Goal: Communication & Community: Answer question/provide support

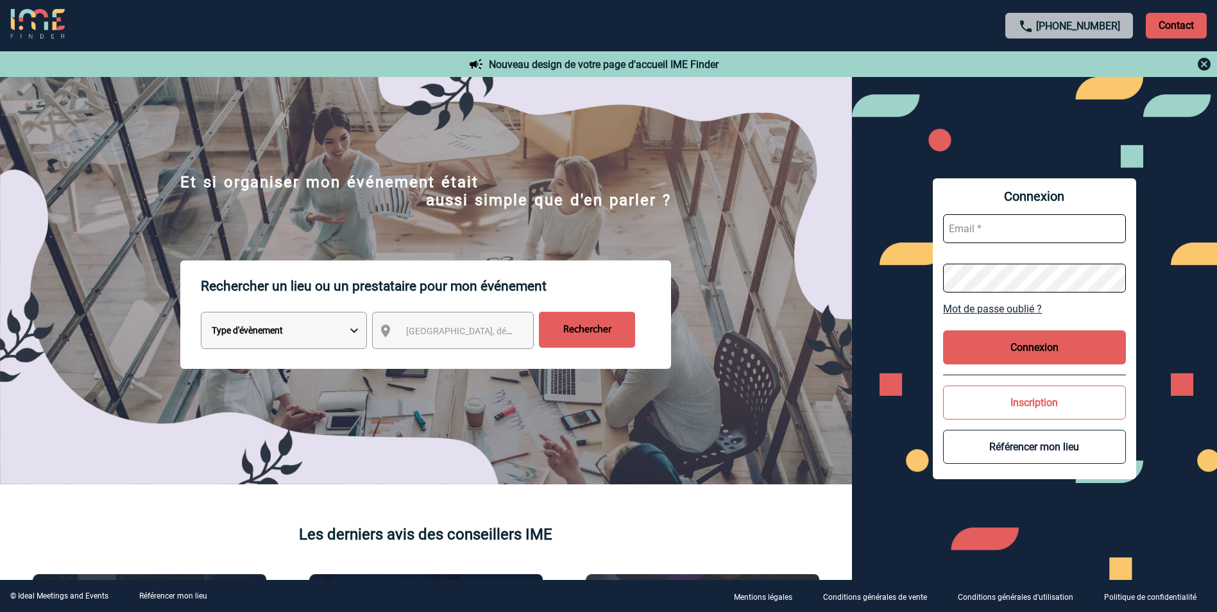
type input "elise.drapier@abeille-assurances.fr"
click at [1048, 351] on button "Connexion" at bounding box center [1034, 347] width 183 height 34
type input "elise.drapier@abeille-assurances.fr"
click at [1013, 345] on button "Connexion" at bounding box center [1034, 347] width 183 height 34
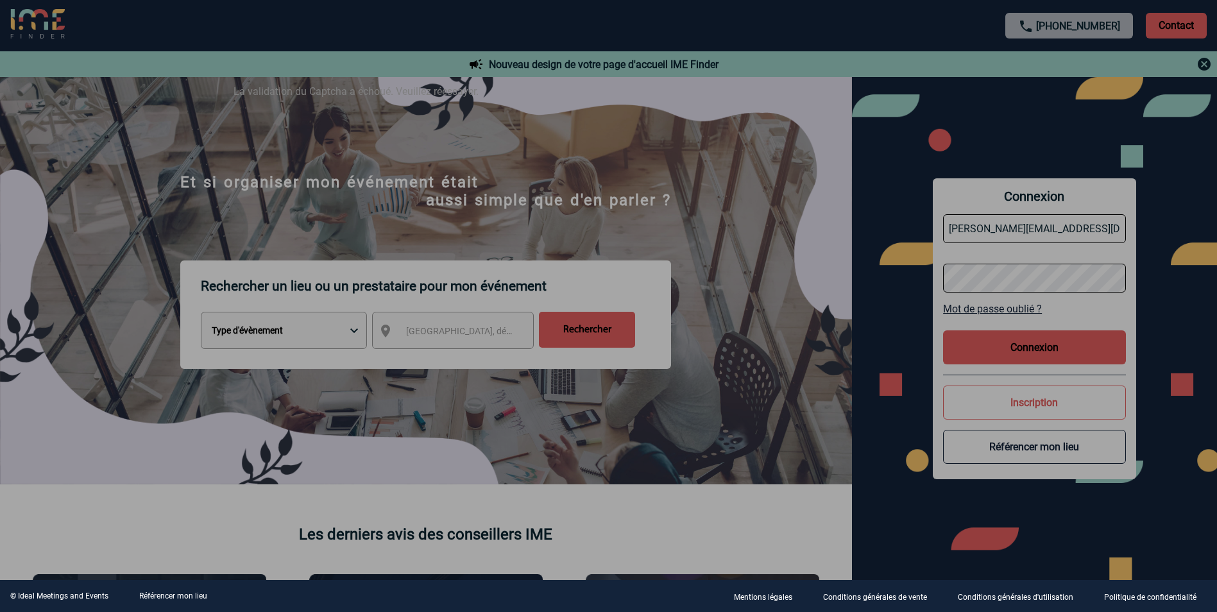
click at [1054, 344] on div at bounding box center [608, 306] width 1217 height 612
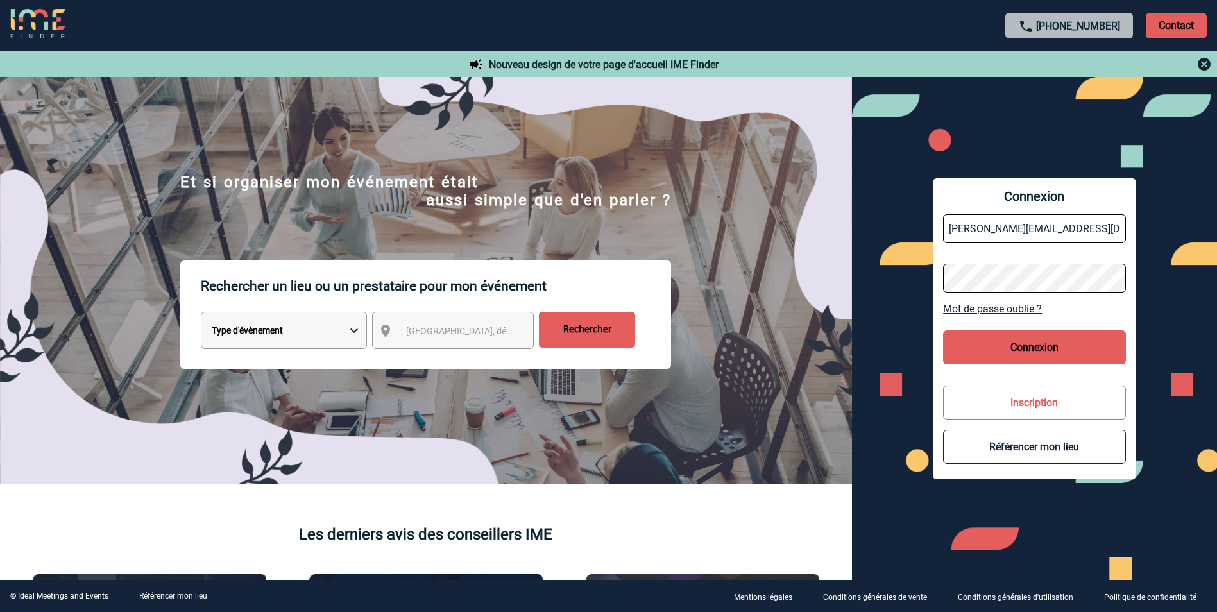
click at [1023, 341] on button "Connexion" at bounding box center [1034, 347] width 183 height 34
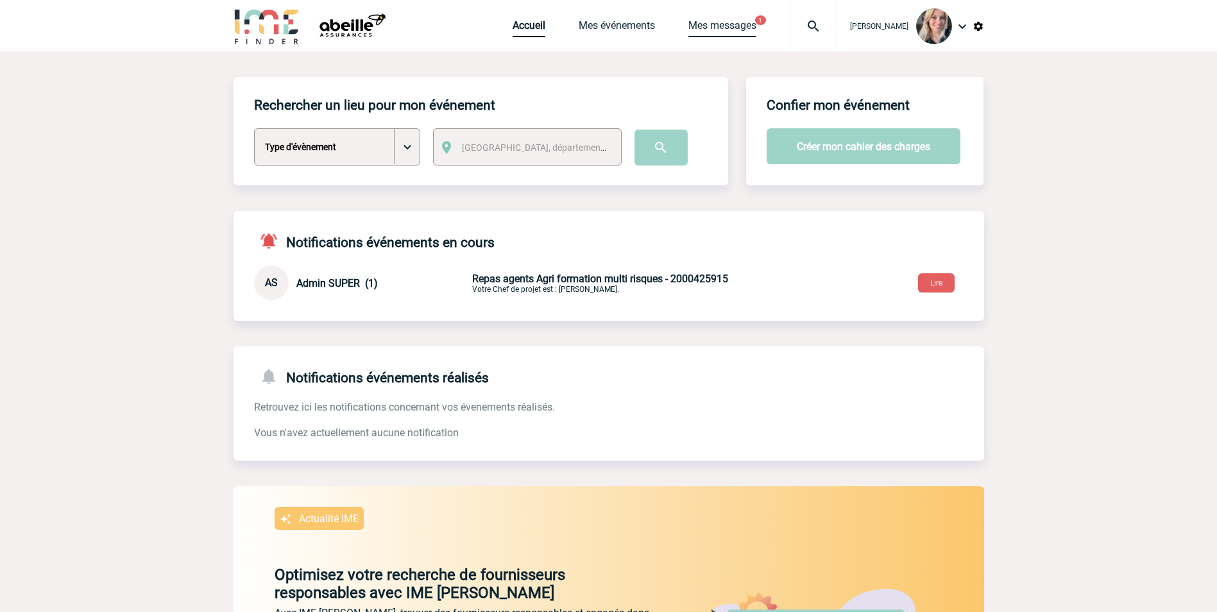
click at [732, 27] on link "Mes messages" at bounding box center [723, 28] width 68 height 18
